Goal: Task Accomplishment & Management: Complete application form

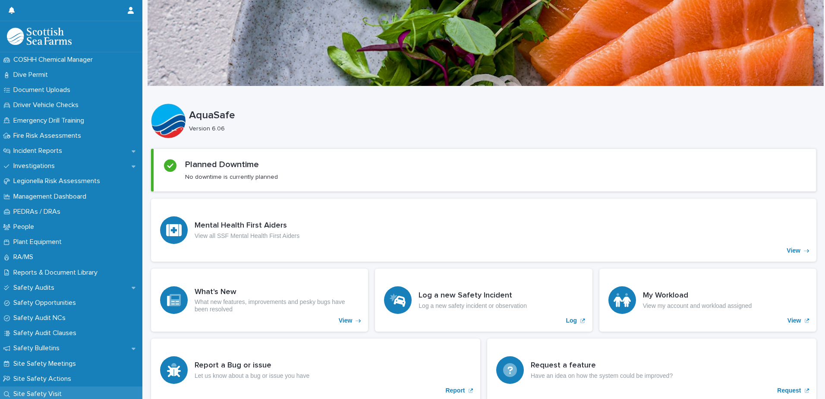
scroll to position [345, 0]
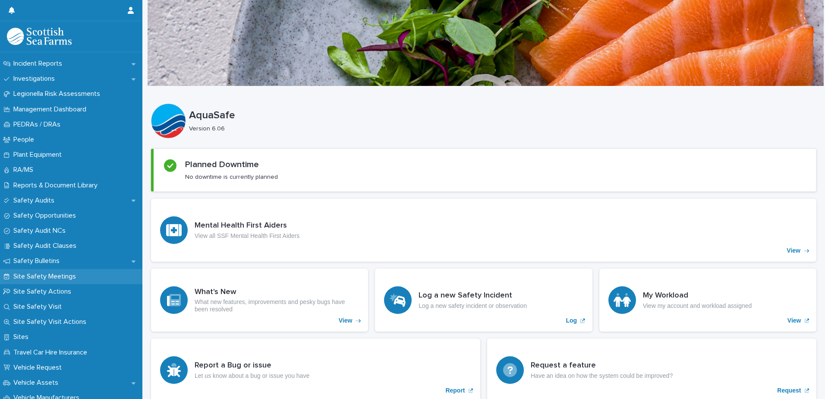
click at [54, 278] on p "Site Safety Meetings" at bounding box center [46, 276] width 73 height 8
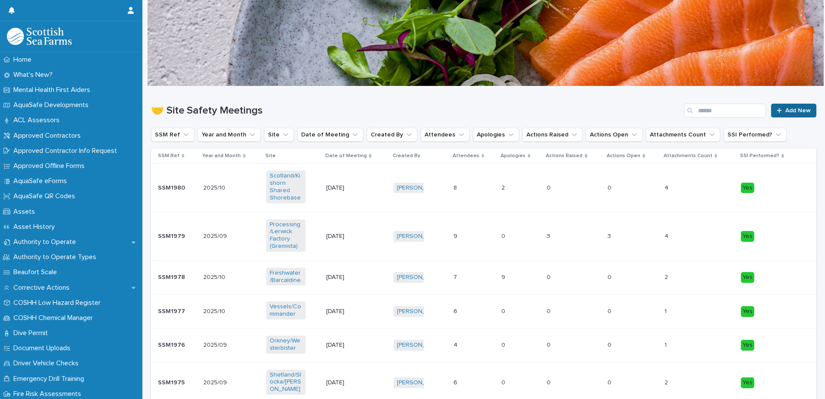
click at [785, 107] on span "Add New" at bounding box center [797, 110] width 25 height 6
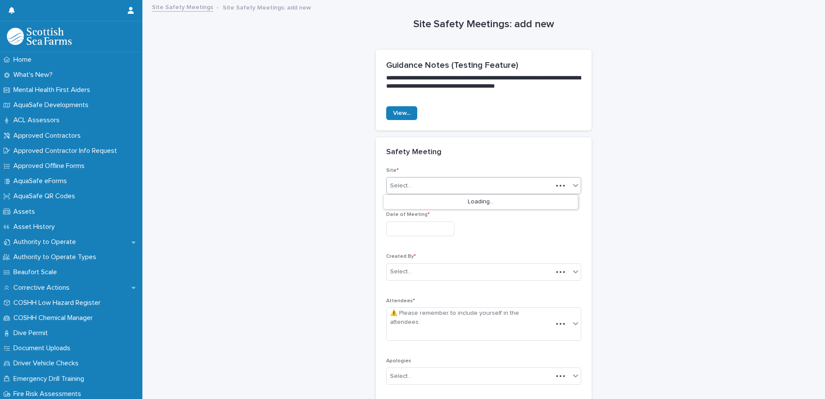
click at [504, 186] on div "Select..." at bounding box center [470, 186] width 166 height 14
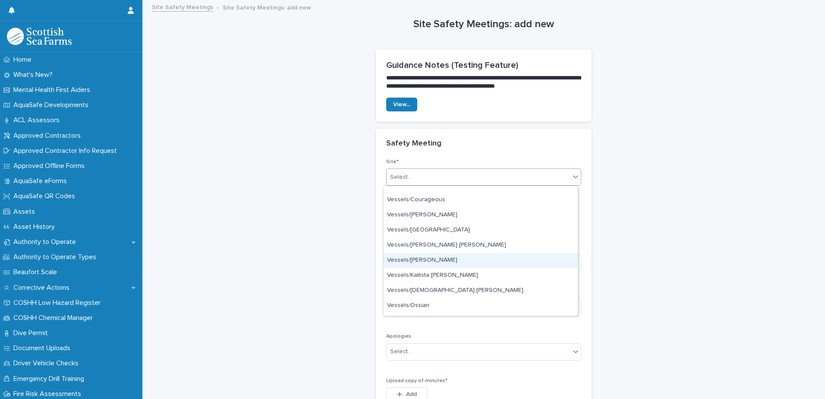
scroll to position [1914, 0]
click at [388, 258] on div "Vessels/[PERSON_NAME]" at bounding box center [481, 258] width 194 height 15
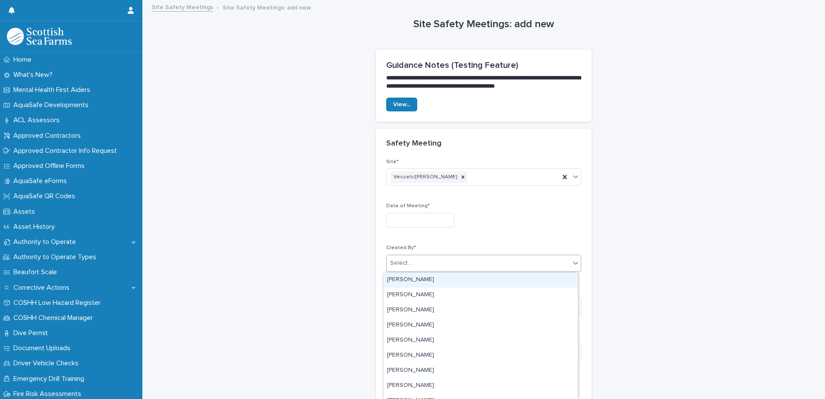
click at [466, 262] on div "Select..." at bounding box center [478, 263] width 183 height 14
click at [466, 261] on div "Select..." at bounding box center [478, 263] width 183 height 14
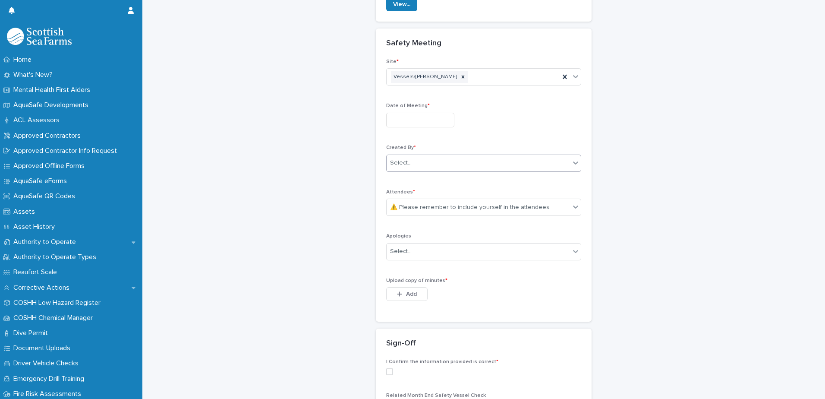
scroll to position [254, 0]
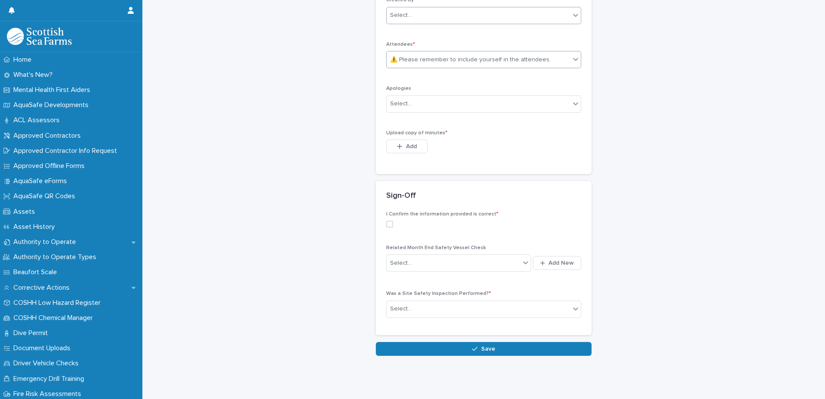
click at [517, 57] on div "⚠️ Please remember to include yourself in the attendees." at bounding box center [470, 59] width 161 height 9
click at [517, 56] on div "⚠️ Please remember to include yourself in the attendees." at bounding box center [470, 59] width 161 height 9
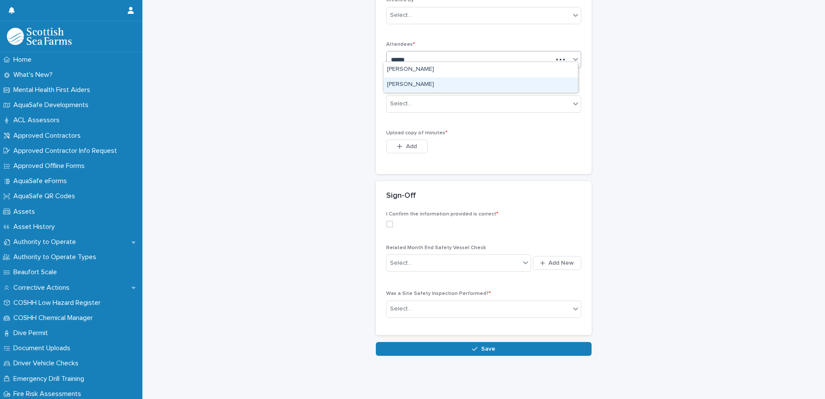
type input "*******"
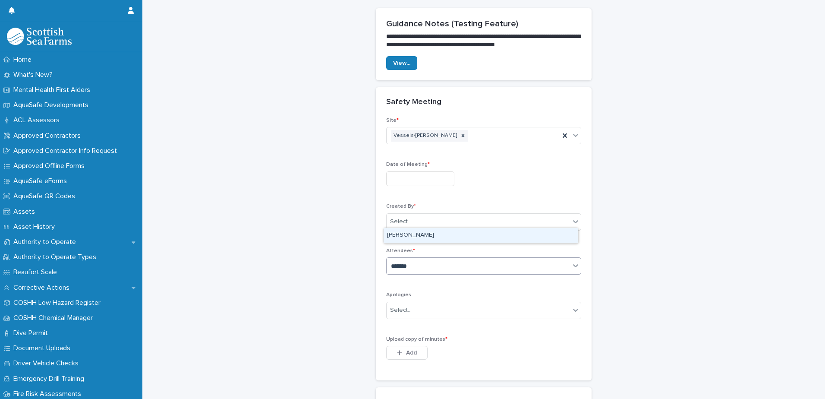
scroll to position [38, 0]
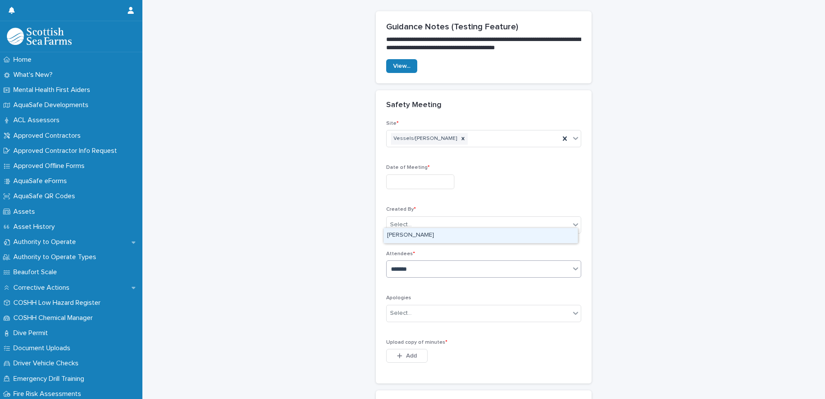
click at [474, 235] on div "[PERSON_NAME]" at bounding box center [481, 235] width 194 height 15
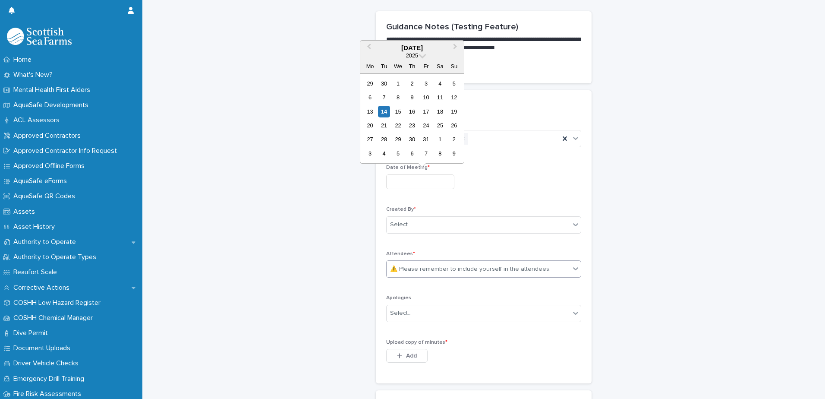
drag, startPoint x: 413, startPoint y: 181, endPoint x: 413, endPoint y: 174, distance: 6.9
click at [413, 177] on input "text" at bounding box center [420, 181] width 68 height 15
click at [371, 107] on div "13" at bounding box center [370, 112] width 12 height 12
type input "**********"
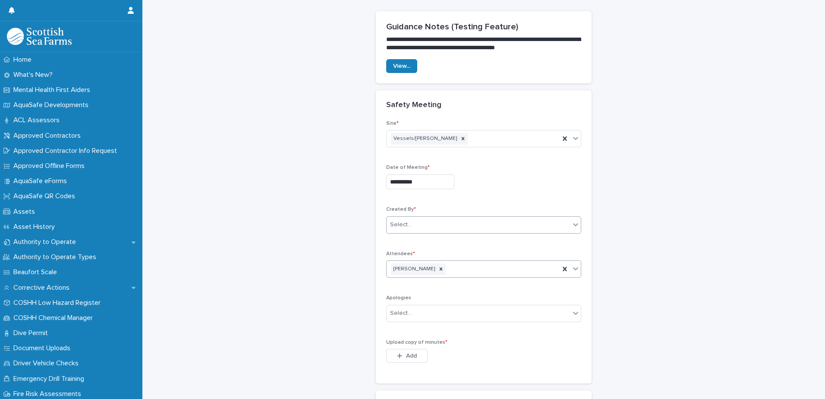
click at [421, 229] on div "Select..." at bounding box center [478, 224] width 183 height 14
type input "***"
click at [406, 275] on div "[PERSON_NAME]" at bounding box center [481, 271] width 194 height 15
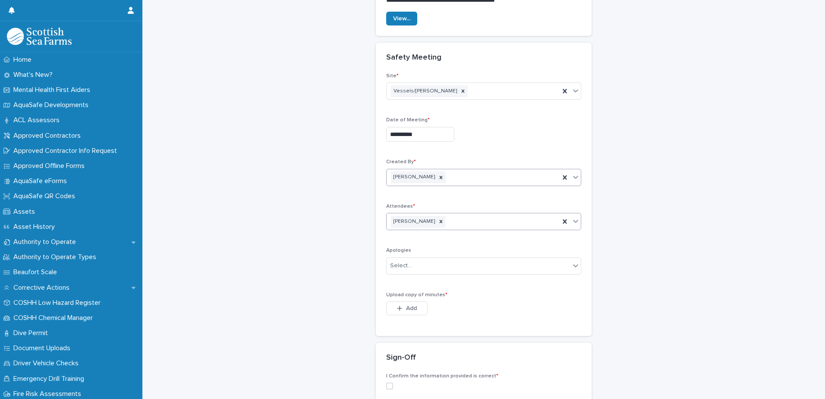
scroll to position [211, 0]
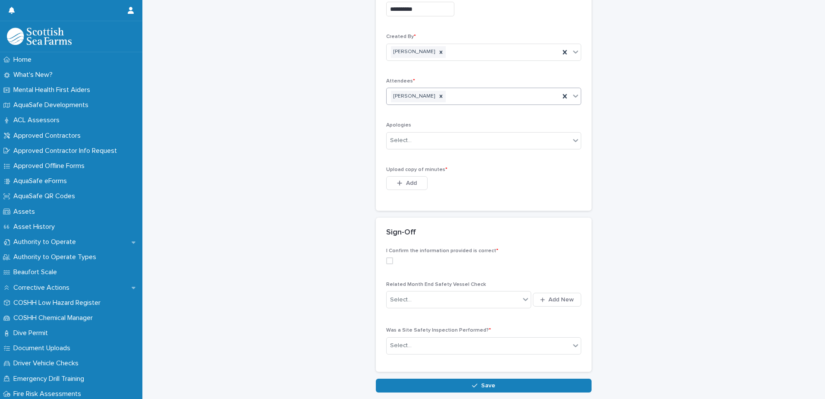
drag, startPoint x: 412, startPoint y: 188, endPoint x: 412, endPoint y: 197, distance: 9.1
click at [412, 190] on div "Add" at bounding box center [406, 184] width 41 height 17
click at [409, 185] on span "Add" at bounding box center [411, 183] width 11 height 6
click at [406, 180] on span "Add" at bounding box center [411, 183] width 11 height 6
click at [401, 184] on div "button" at bounding box center [401, 183] width 9 height 6
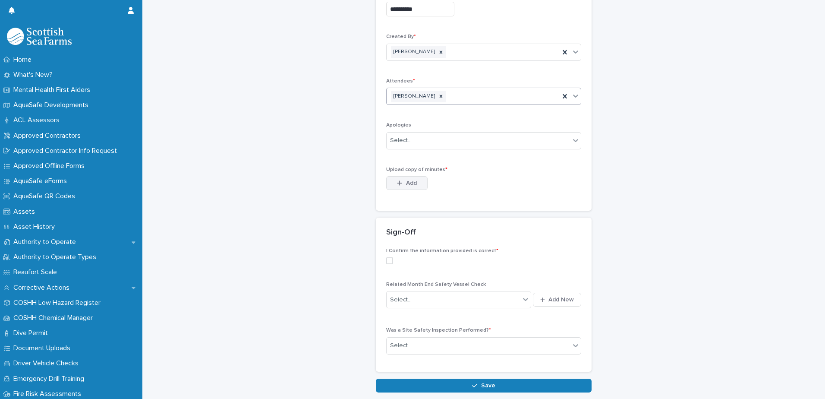
click at [416, 182] on button "Add" at bounding box center [406, 183] width 41 height 14
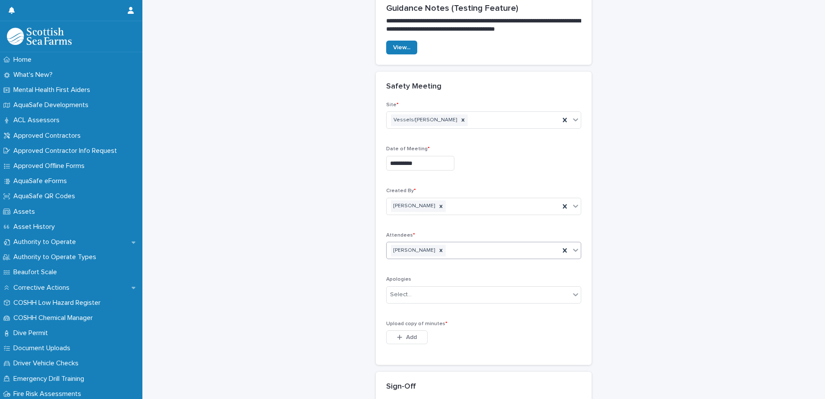
scroll to position [38, 0]
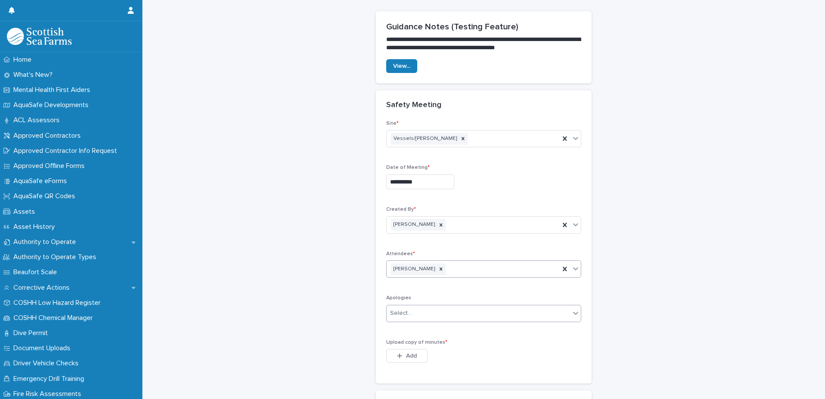
click at [450, 313] on div "Select..." at bounding box center [478, 313] width 183 height 14
click at [407, 354] on span "Add" at bounding box center [411, 356] width 11 height 6
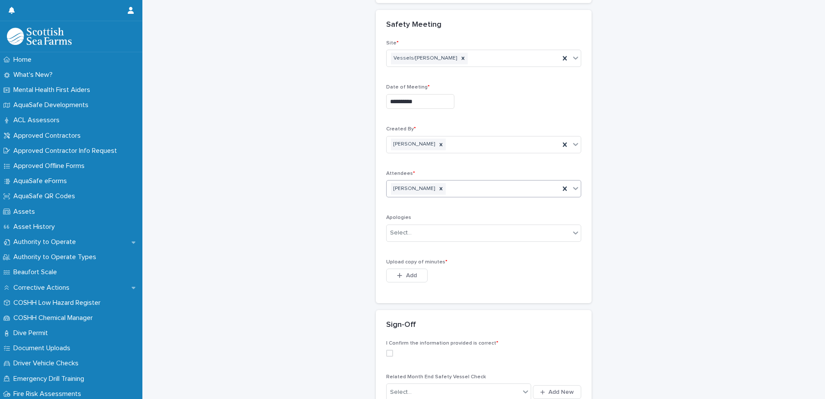
scroll to position [129, 0]
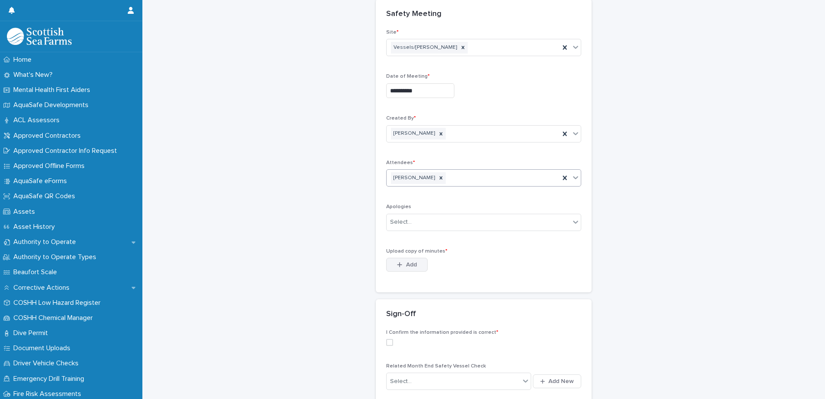
click at [406, 263] on span "Add" at bounding box center [411, 265] width 11 height 6
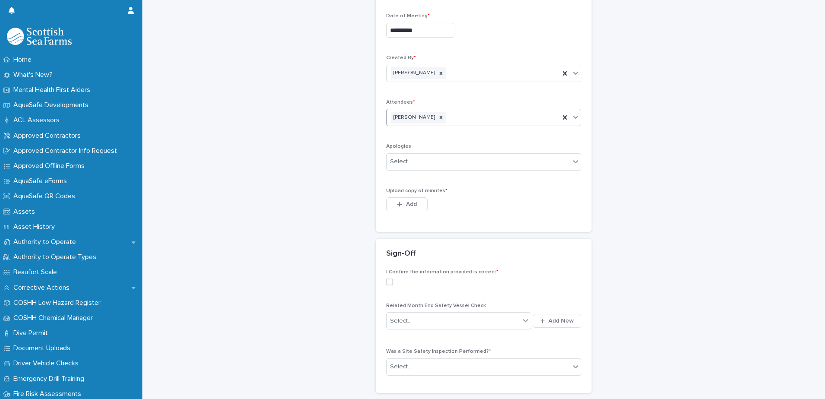
scroll to position [254, 0]
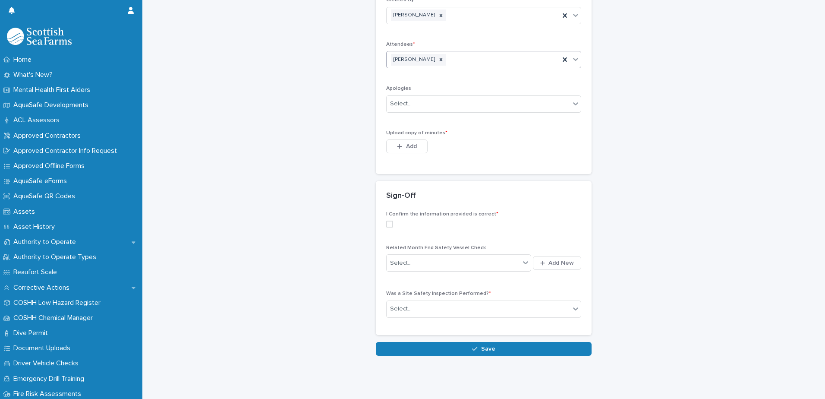
click at [388, 221] on span at bounding box center [389, 224] width 7 height 7
click at [407, 143] on span "Add" at bounding box center [411, 146] width 11 height 6
click at [521, 258] on icon at bounding box center [525, 262] width 9 height 9
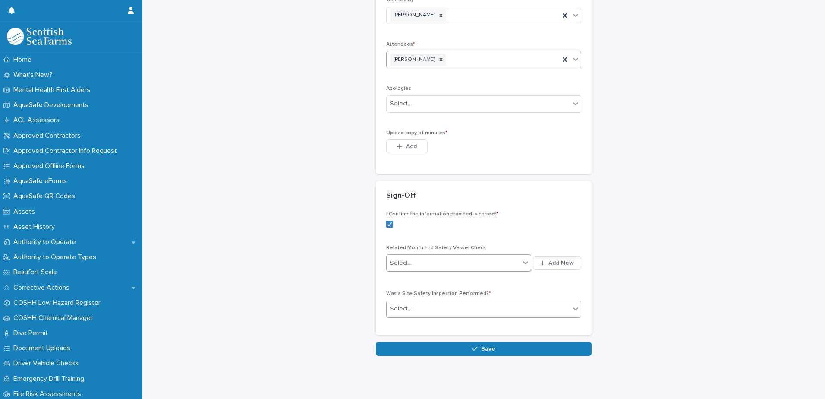
click at [485, 306] on div "Select..." at bounding box center [478, 309] width 183 height 14
click at [396, 333] on span "No" at bounding box center [393, 333] width 12 height 9
click at [406, 143] on span "Add" at bounding box center [411, 146] width 11 height 6
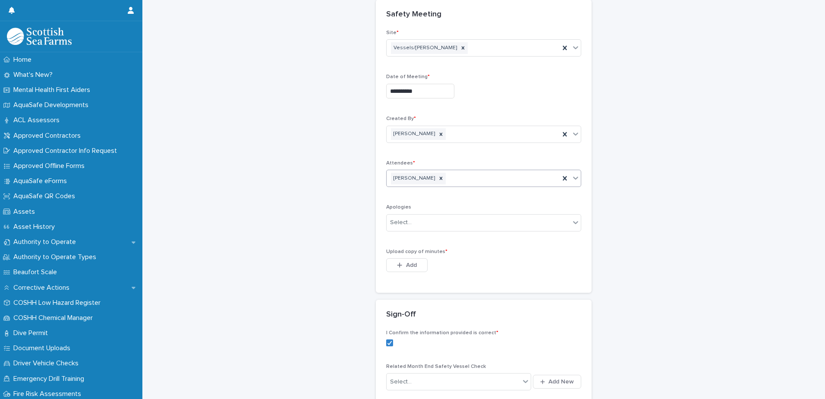
scroll to position [129, 0]
click at [407, 265] on span "Add" at bounding box center [411, 265] width 11 height 6
click at [386, 258] on button "Add" at bounding box center [406, 265] width 41 height 14
click at [406, 266] on span "Add" at bounding box center [411, 265] width 11 height 6
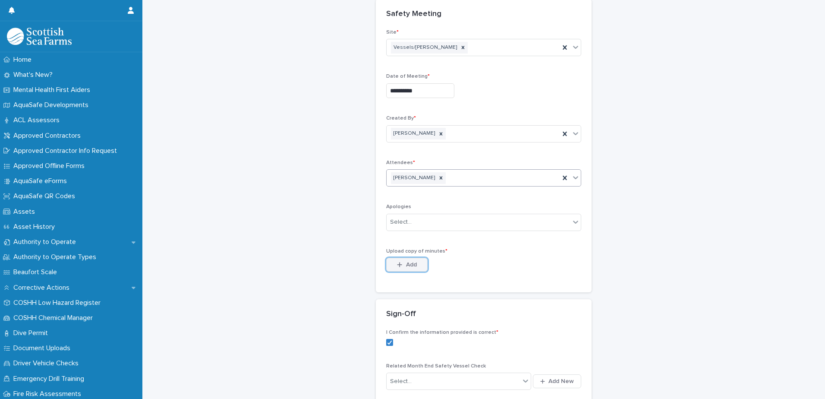
click at [409, 265] on span "Add" at bounding box center [411, 265] width 11 height 6
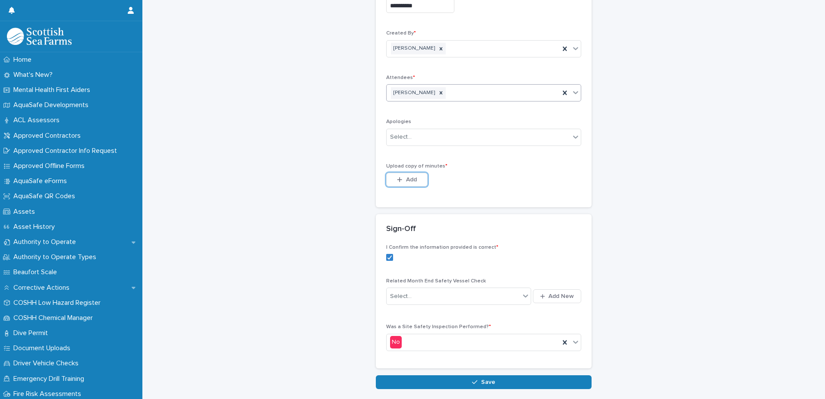
scroll to position [254, 0]
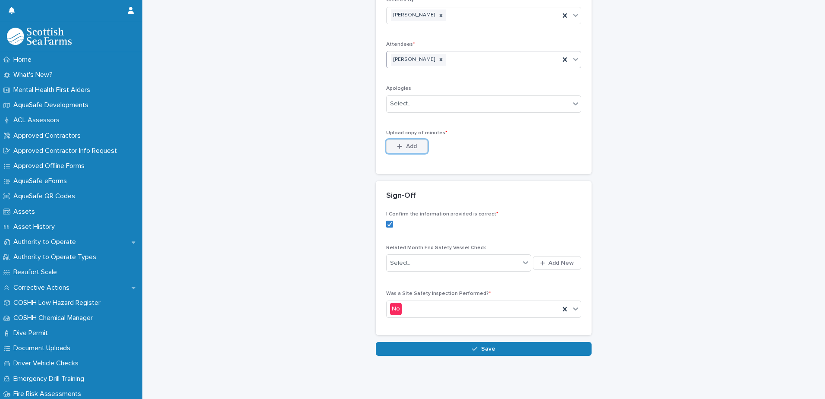
click at [399, 143] on icon "button" at bounding box center [399, 146] width 5 height 6
click at [408, 144] on button "Add" at bounding box center [406, 146] width 41 height 14
click at [619, 181] on div "**********" at bounding box center [483, 54] width 665 height 602
click at [392, 145] on button "Add" at bounding box center [406, 146] width 41 height 14
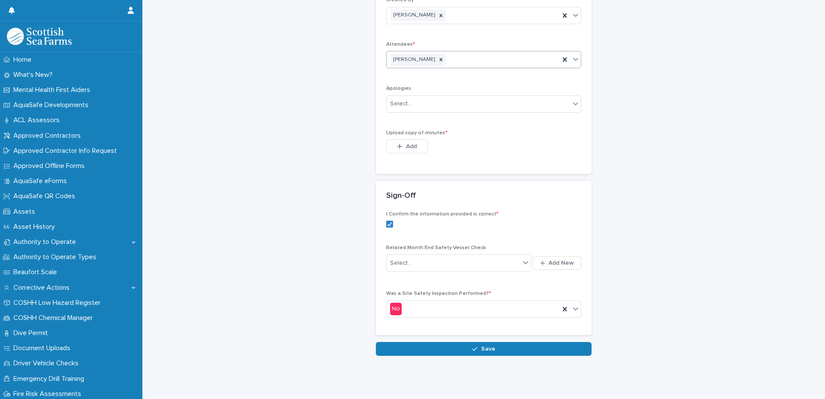
scroll to position [211, 0]
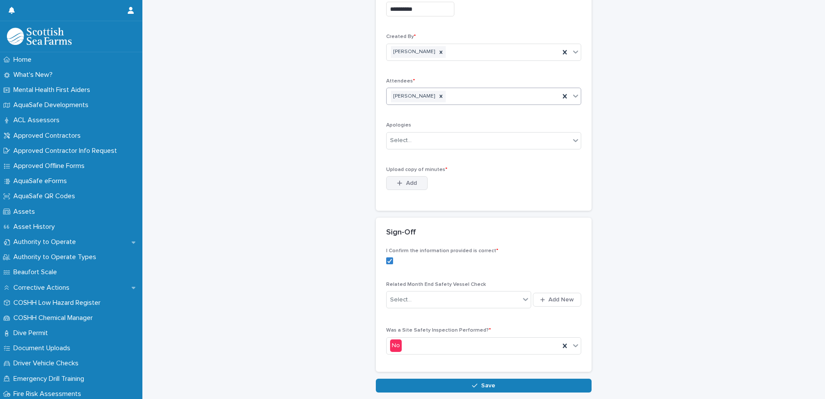
click at [406, 180] on span "Add" at bounding box center [411, 183] width 11 height 6
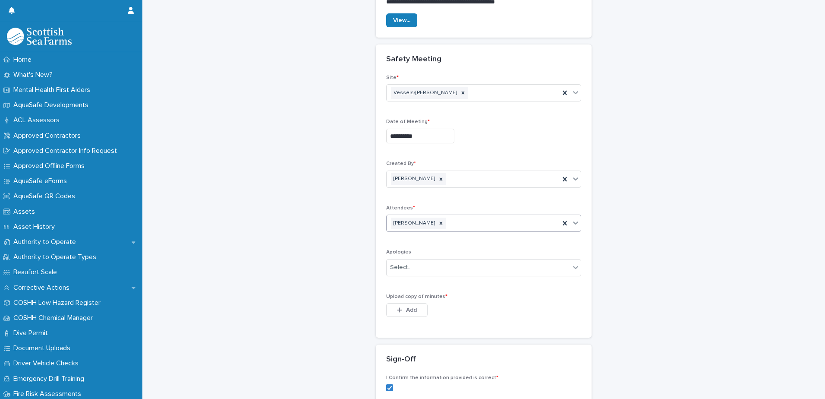
scroll to position [168, 0]
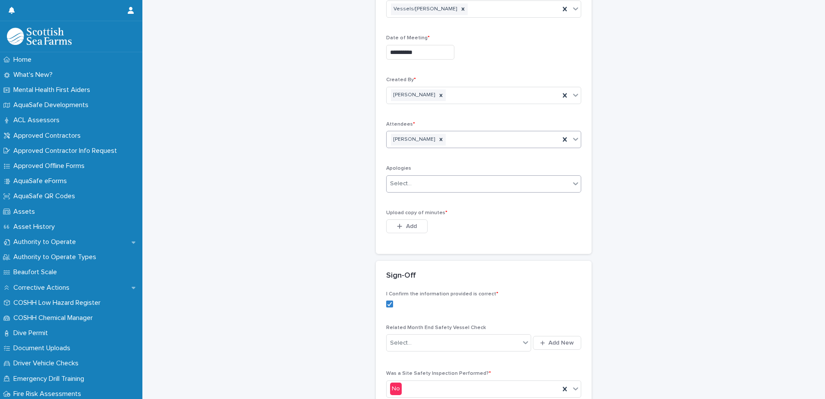
click at [479, 189] on div "Select..." at bounding box center [478, 183] width 183 height 14
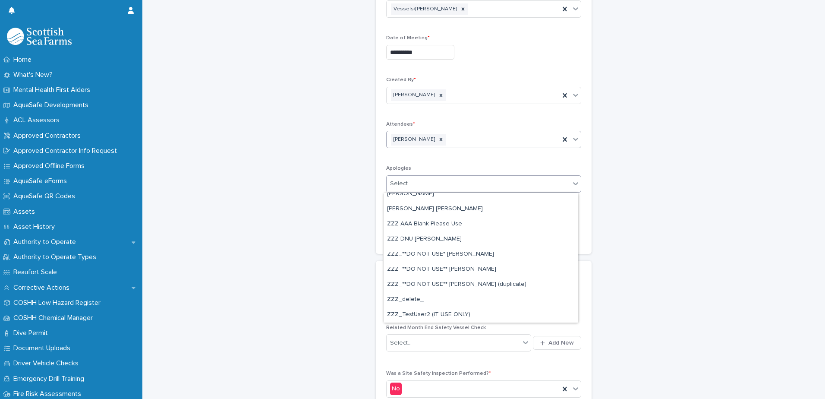
click at [761, 190] on div "**********" at bounding box center [483, 134] width 665 height 602
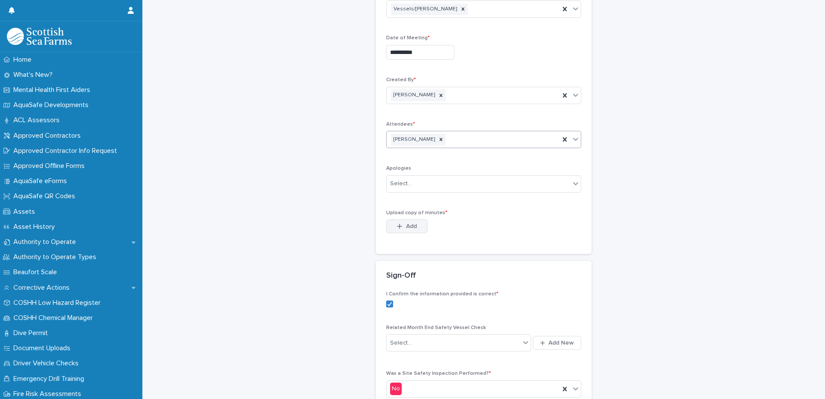
click at [401, 225] on div "button" at bounding box center [401, 226] width 9 height 6
click at [402, 225] on div "button" at bounding box center [401, 226] width 9 height 6
click at [406, 225] on span "Add" at bounding box center [411, 226] width 11 height 6
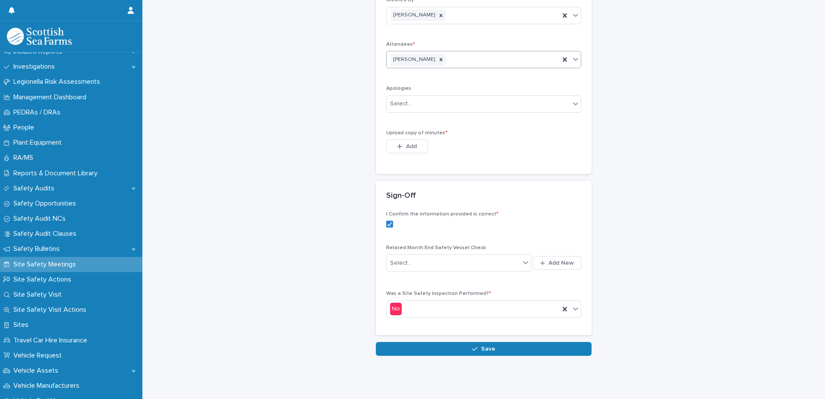
scroll to position [371, 0]
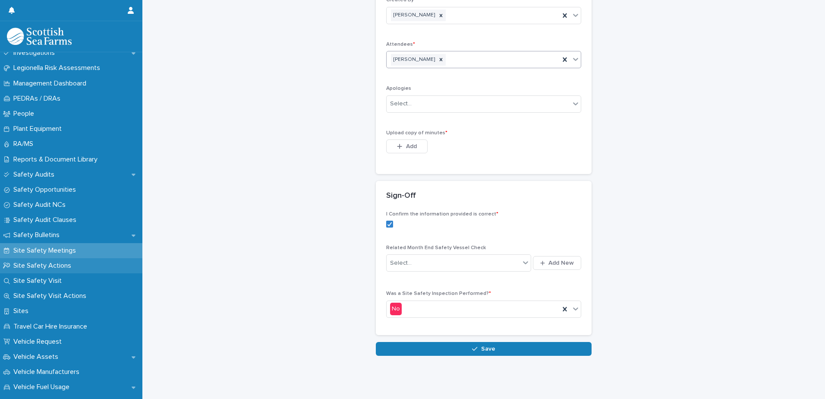
click at [57, 263] on p "Site Safety Actions" at bounding box center [44, 266] width 68 height 8
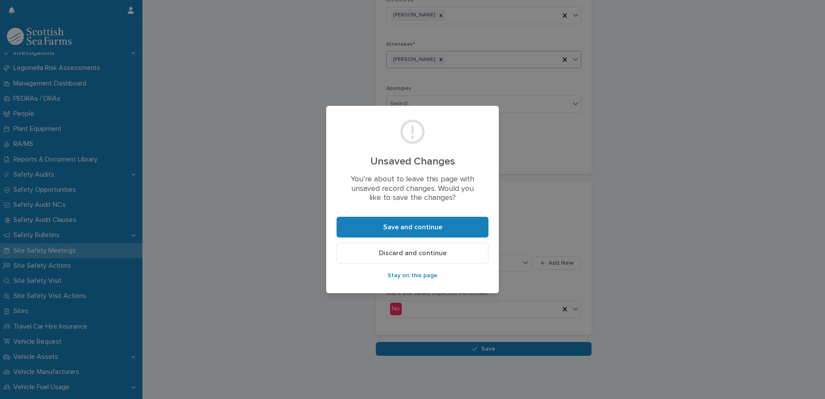
click at [391, 252] on span "Discard and continue" at bounding box center [413, 252] width 68 height 7
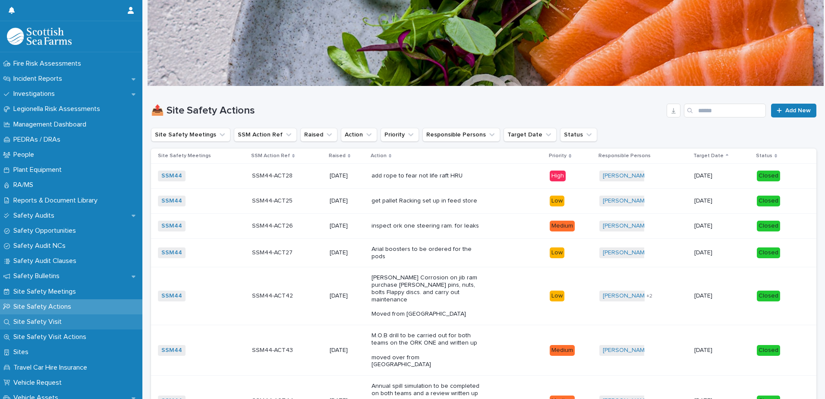
scroll to position [345, 0]
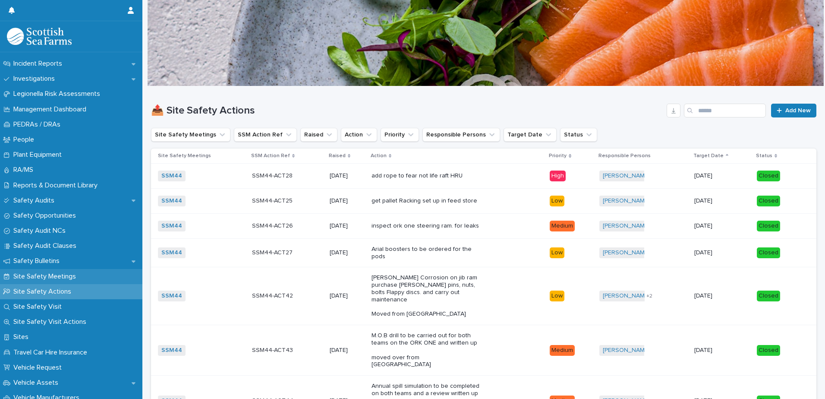
click at [54, 274] on p "Site Safety Meetings" at bounding box center [46, 276] width 73 height 8
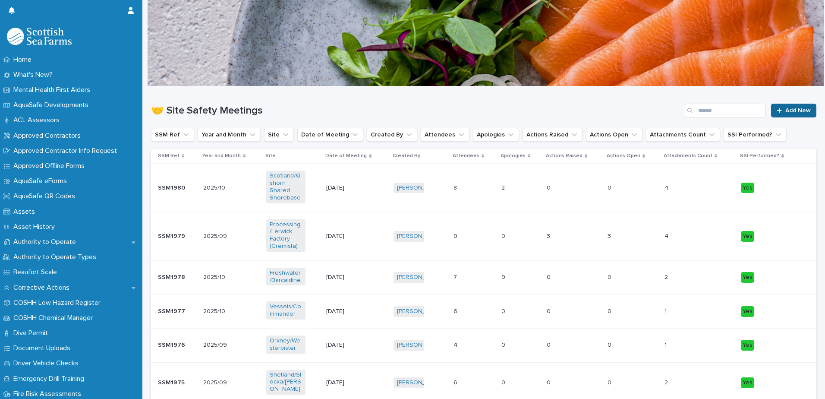
click at [793, 113] on span "Add New" at bounding box center [797, 110] width 25 height 6
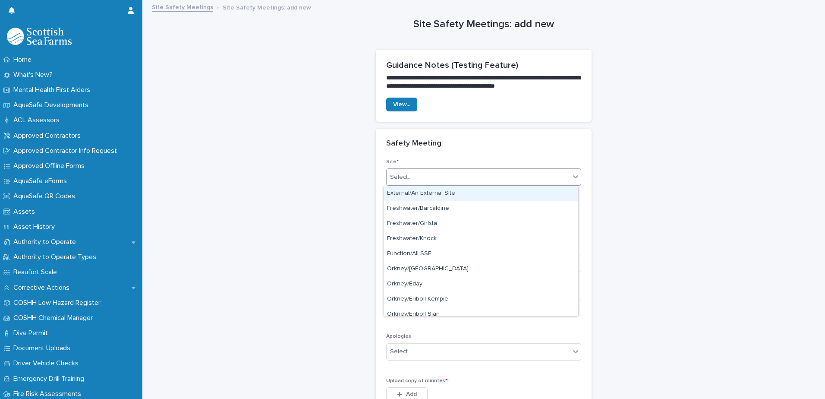
click at [428, 179] on div "Select..." at bounding box center [478, 177] width 183 height 14
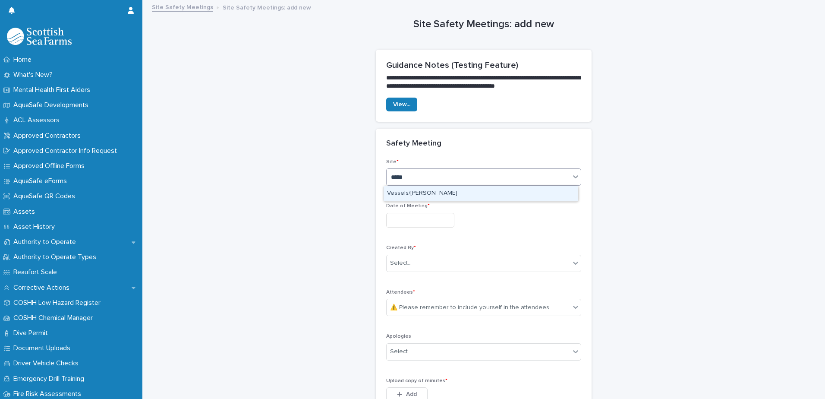
type input "******"
click at [545, 189] on div "Vessels/[PERSON_NAME]" at bounding box center [481, 193] width 194 height 15
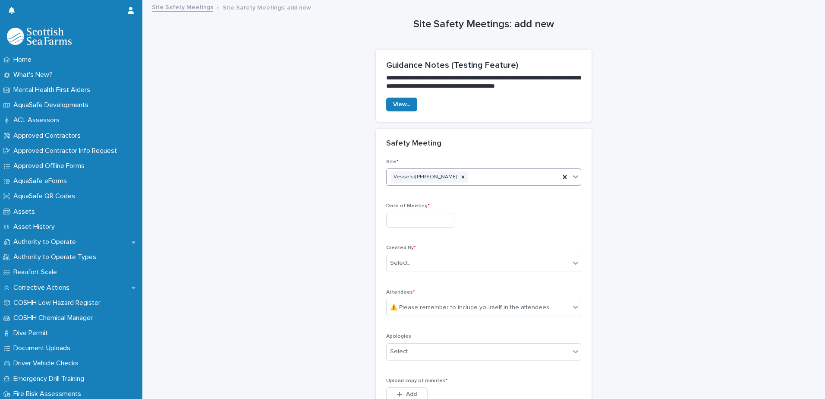
click at [430, 216] on input "text" at bounding box center [420, 220] width 68 height 15
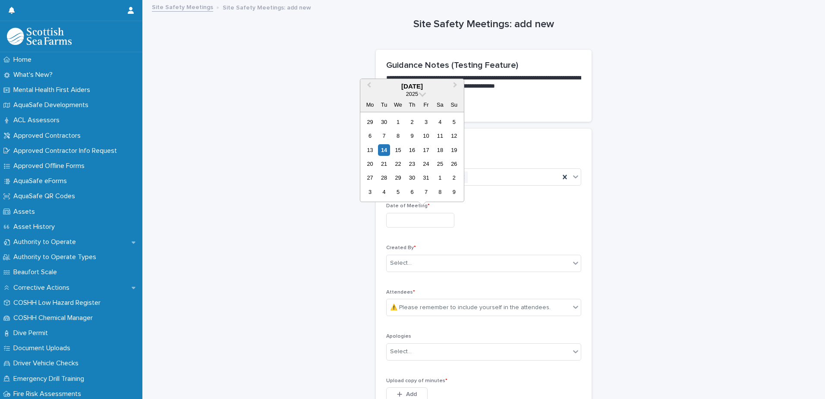
click at [376, 151] on div "13 14 15 16 17 18 19" at bounding box center [412, 150] width 98 height 14
click at [374, 151] on div "13" at bounding box center [370, 150] width 12 height 12
type input "**********"
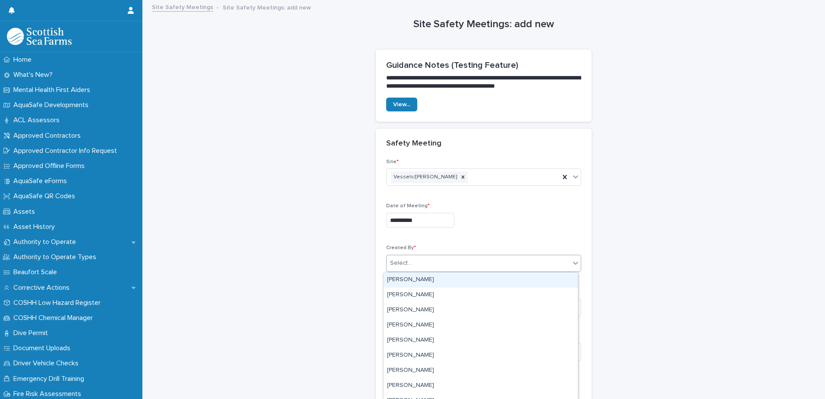
click at [421, 257] on div "Select..." at bounding box center [478, 263] width 183 height 14
type input "*****"
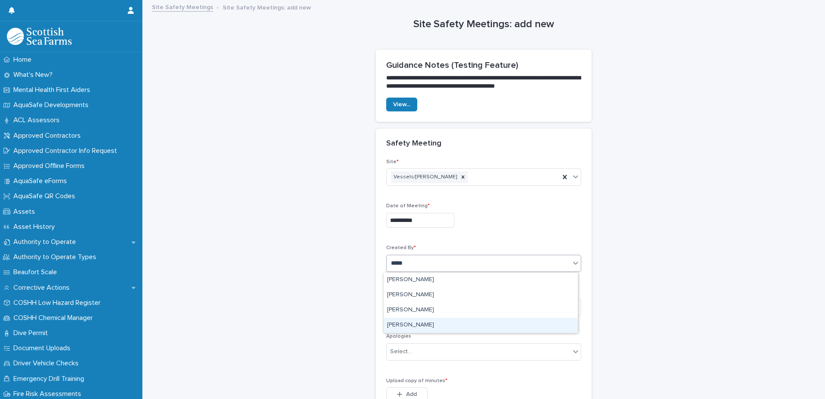
click at [412, 320] on div "[PERSON_NAME]" at bounding box center [481, 325] width 194 height 15
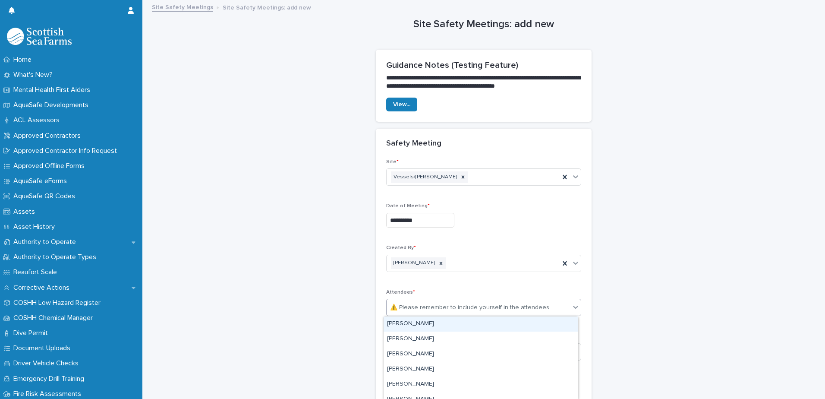
click at [424, 306] on div "⚠️ Please remember to include yourself in the attendees." at bounding box center [470, 307] width 161 height 9
type input "***"
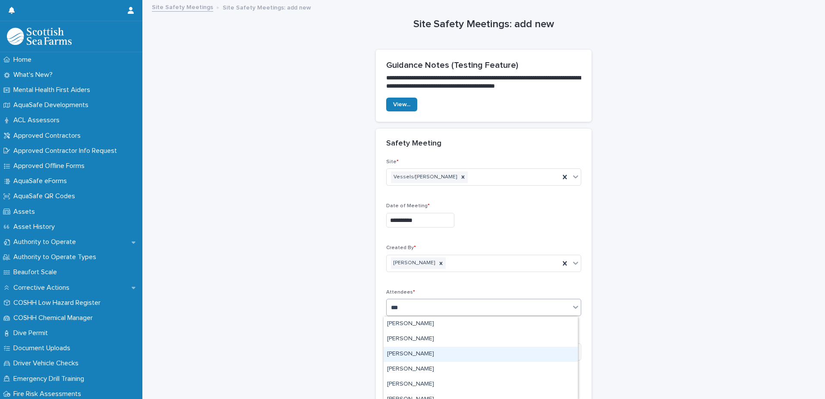
click at [429, 350] on div "[PERSON_NAME]" at bounding box center [481, 354] width 194 height 15
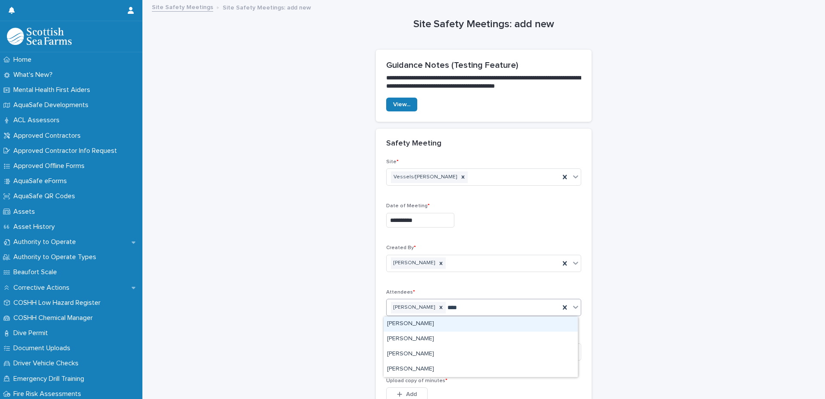
type input "*****"
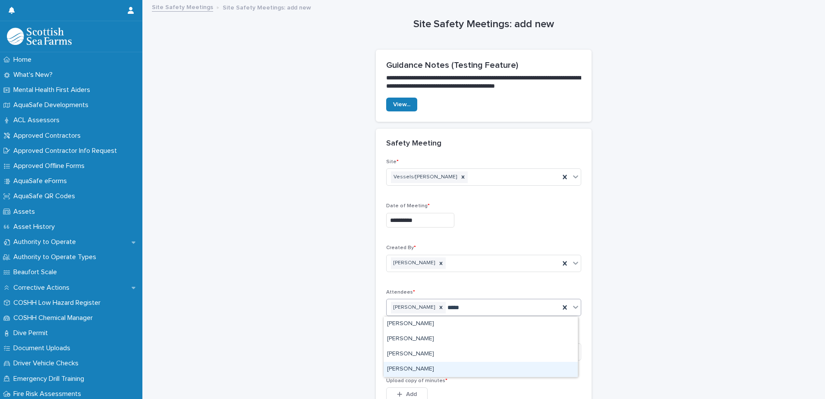
click at [421, 364] on div "[PERSON_NAME]" at bounding box center [481, 369] width 194 height 15
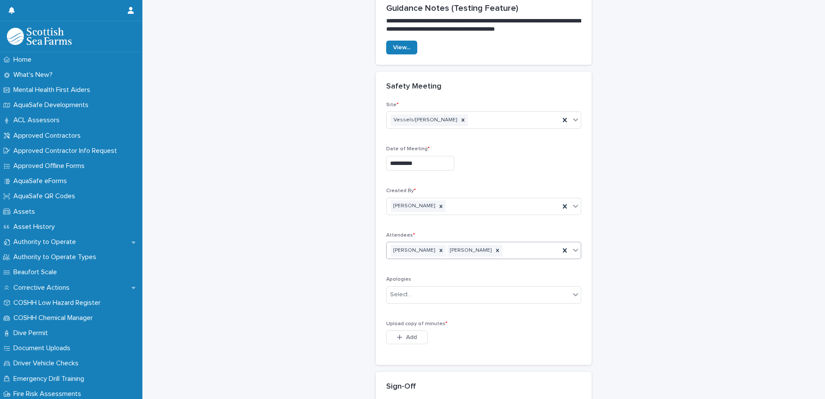
scroll to position [86, 0]
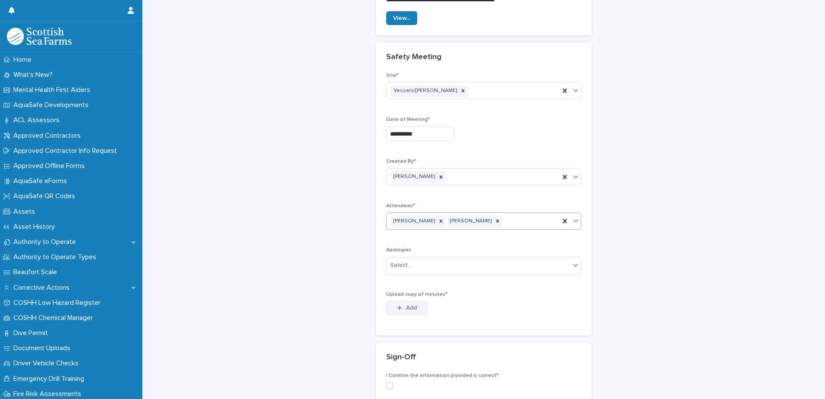
click at [406, 309] on span "Add" at bounding box center [411, 308] width 11 height 6
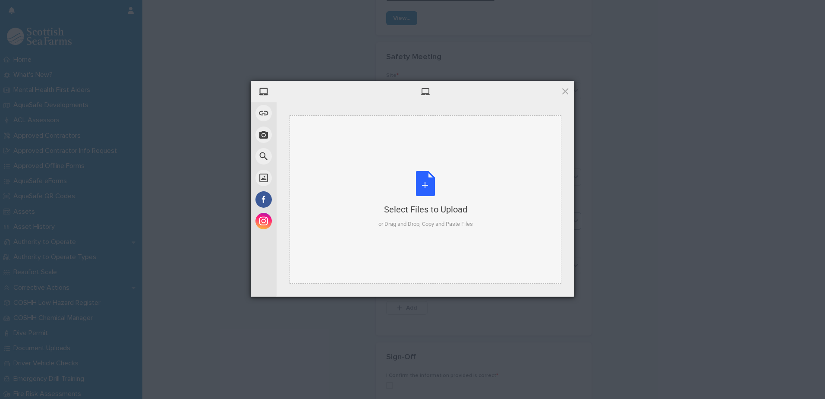
click at [419, 191] on div "Select Files to Upload or Drag and Drop, Copy and Paste Files" at bounding box center [425, 199] width 95 height 57
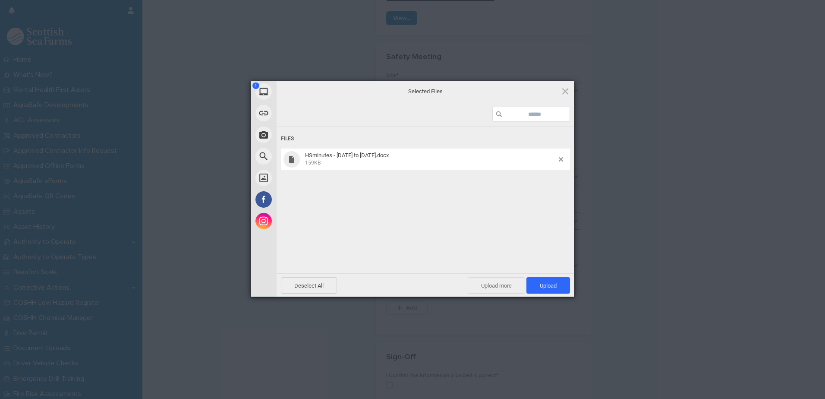
click at [510, 283] on span "Upload more" at bounding box center [496, 285] width 57 height 16
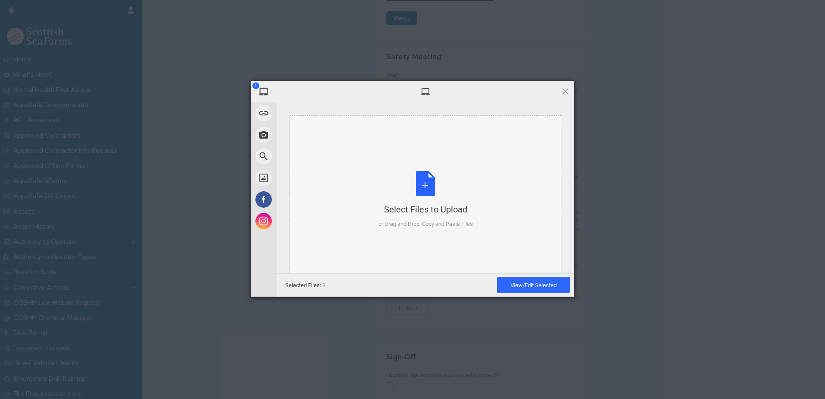
click at [426, 186] on div "Select Files to Upload or Drag and Drop, Copy and Paste Files" at bounding box center [425, 199] width 95 height 57
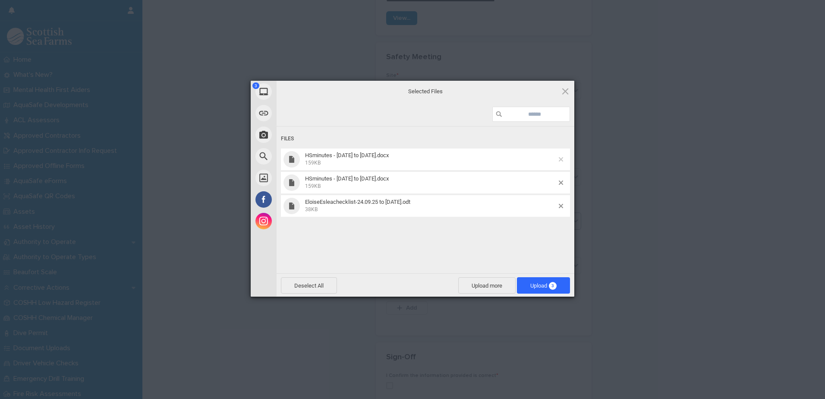
click at [562, 161] on span at bounding box center [561, 159] width 4 height 4
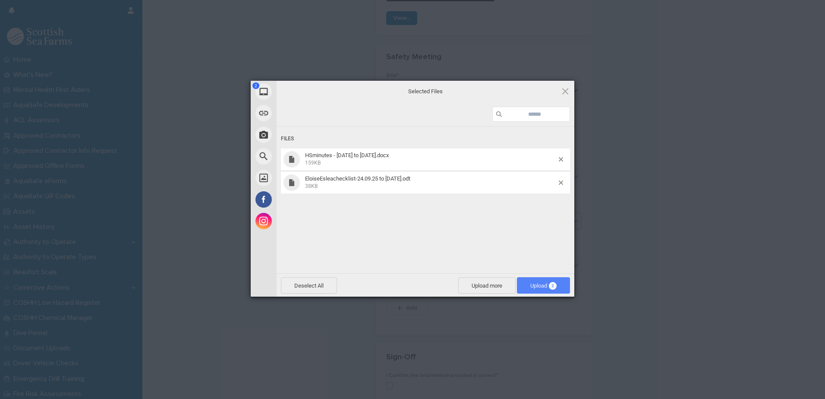
click at [555, 286] on span "2" at bounding box center [553, 286] width 8 height 8
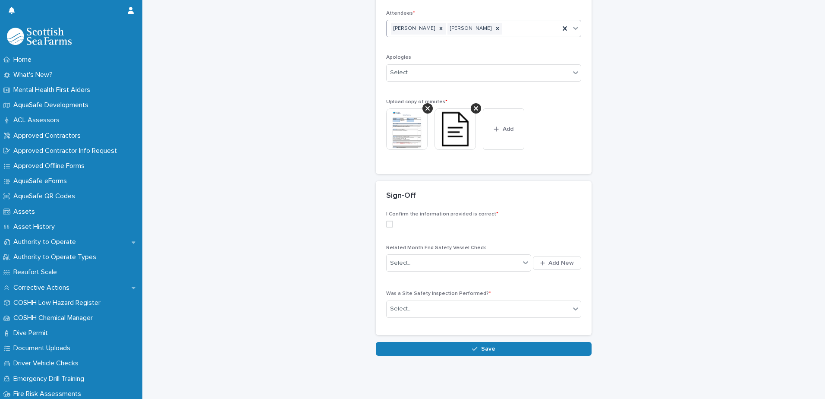
scroll to position [285, 0]
click at [387, 221] on span at bounding box center [389, 224] width 7 height 7
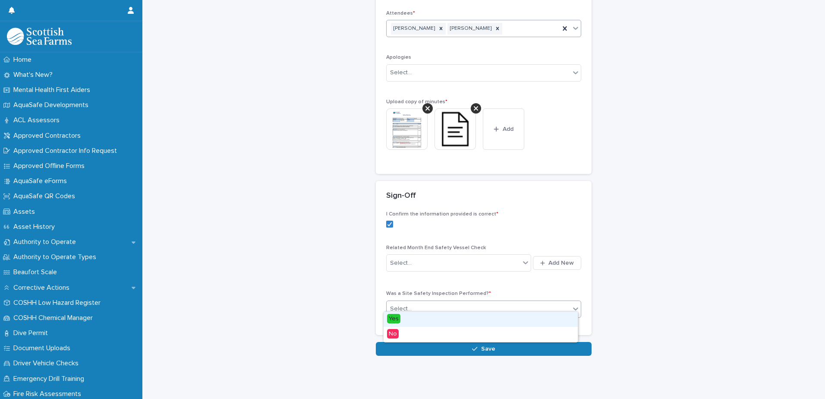
click at [426, 302] on div "Select..." at bounding box center [478, 309] width 183 height 14
click at [397, 336] on span "No" at bounding box center [393, 333] width 12 height 9
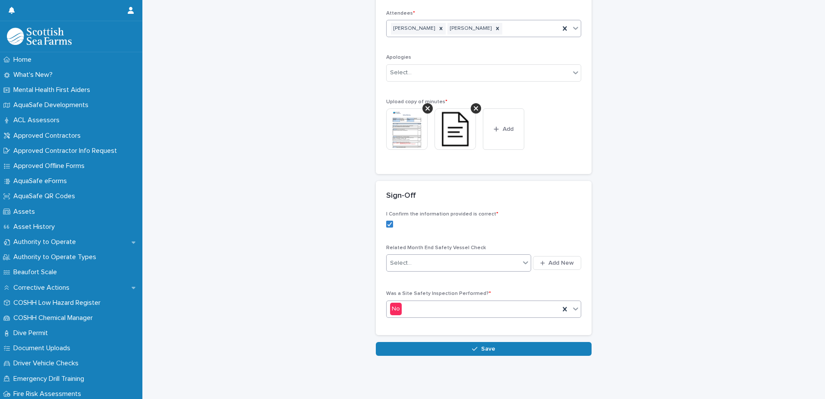
click at [505, 257] on div "Select..." at bounding box center [453, 263] width 133 height 14
type input "*"
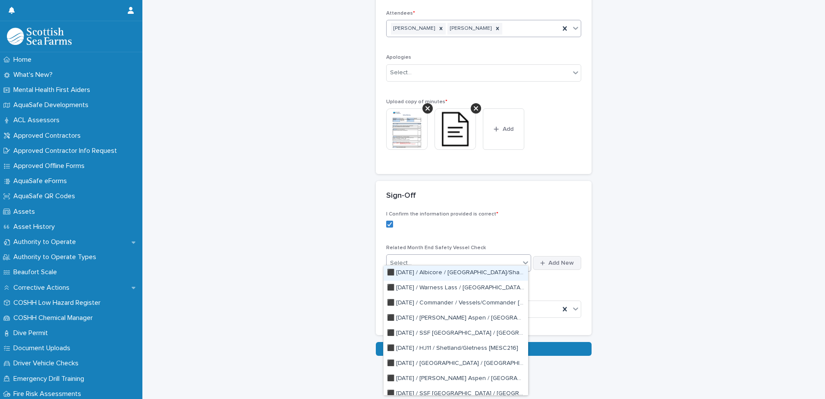
click at [540, 260] on icon "button" at bounding box center [542, 263] width 5 height 6
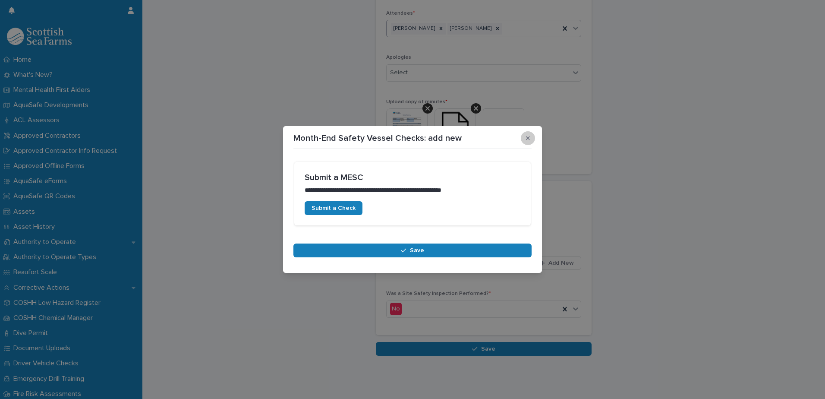
click at [527, 138] on icon "button" at bounding box center [528, 138] width 4 height 6
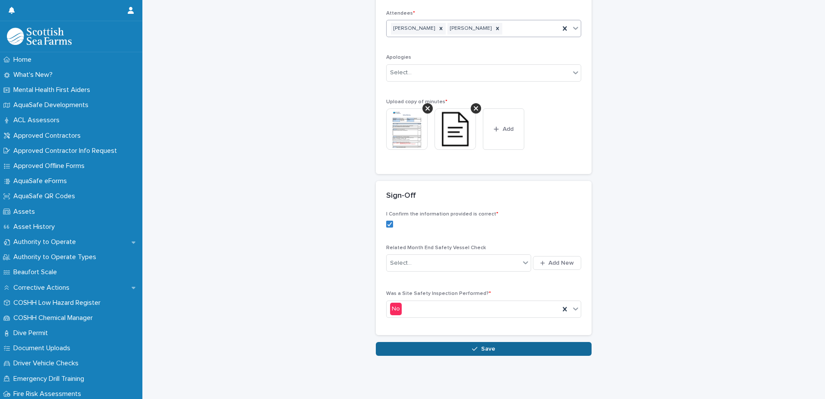
click at [485, 346] on span "Save" at bounding box center [488, 349] width 14 height 6
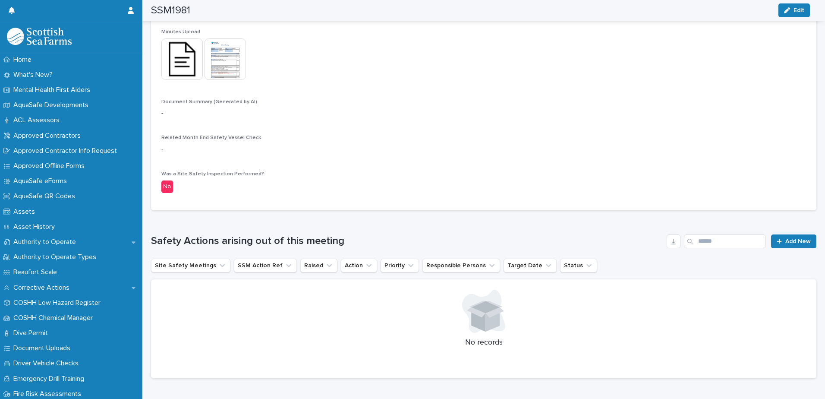
scroll to position [249, 0]
